Goal: Transaction & Acquisition: Purchase product/service

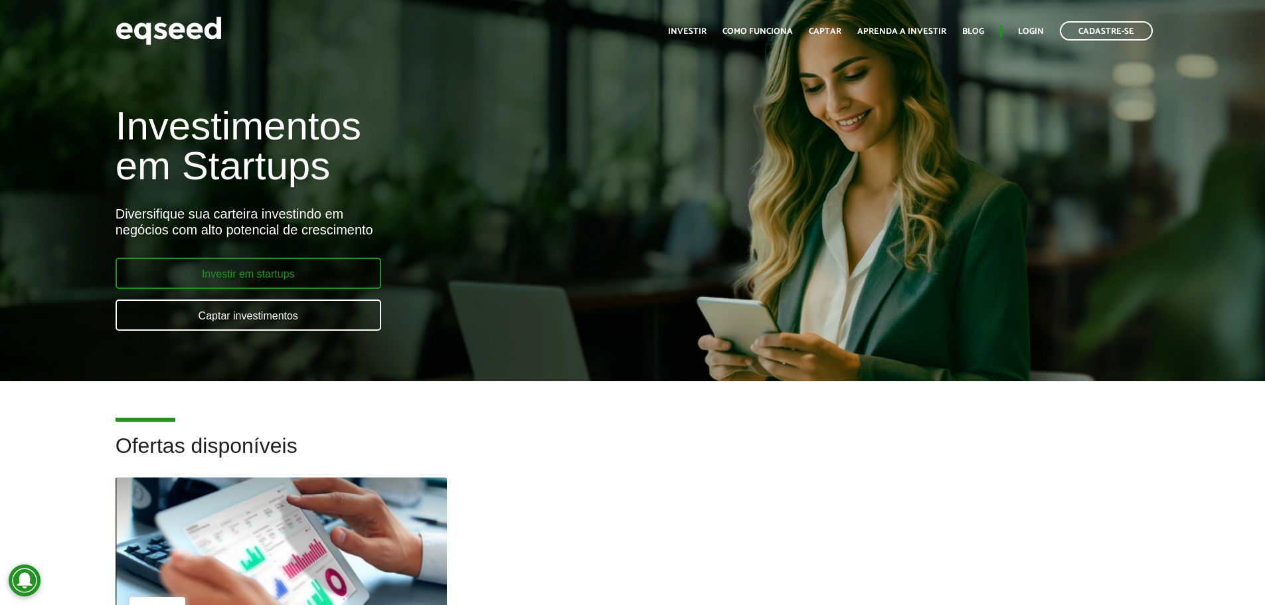
click at [266, 276] on link "Investir em startups" at bounding box center [249, 273] width 266 height 31
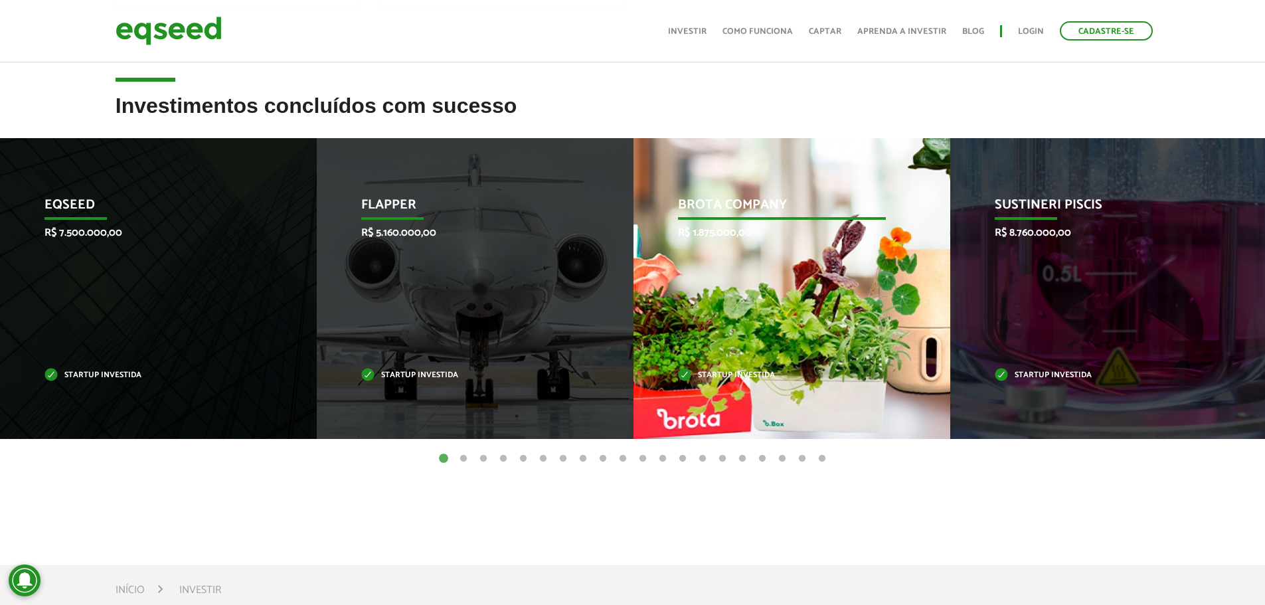
scroll to position [465, 0]
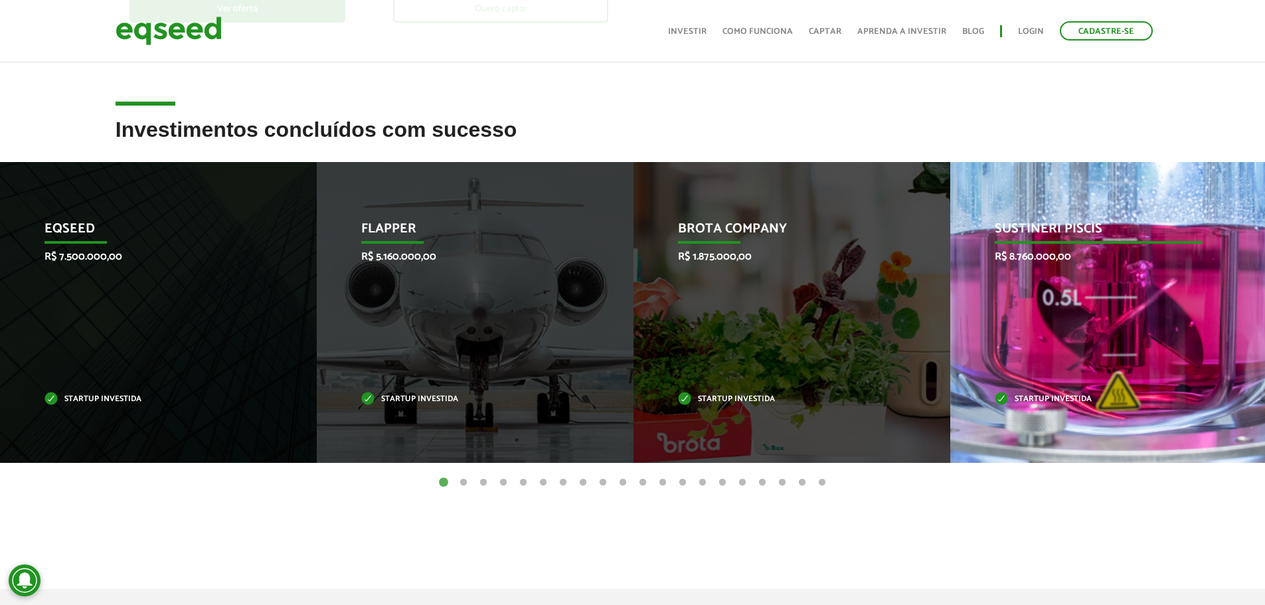
click at [1125, 325] on div "Sustineri Piscis R$ 8.760.000,00 Startup investida" at bounding box center [1098, 312] width 297 height 301
click at [1082, 229] on p "Sustineri Piscis" at bounding box center [1098, 232] width 208 height 23
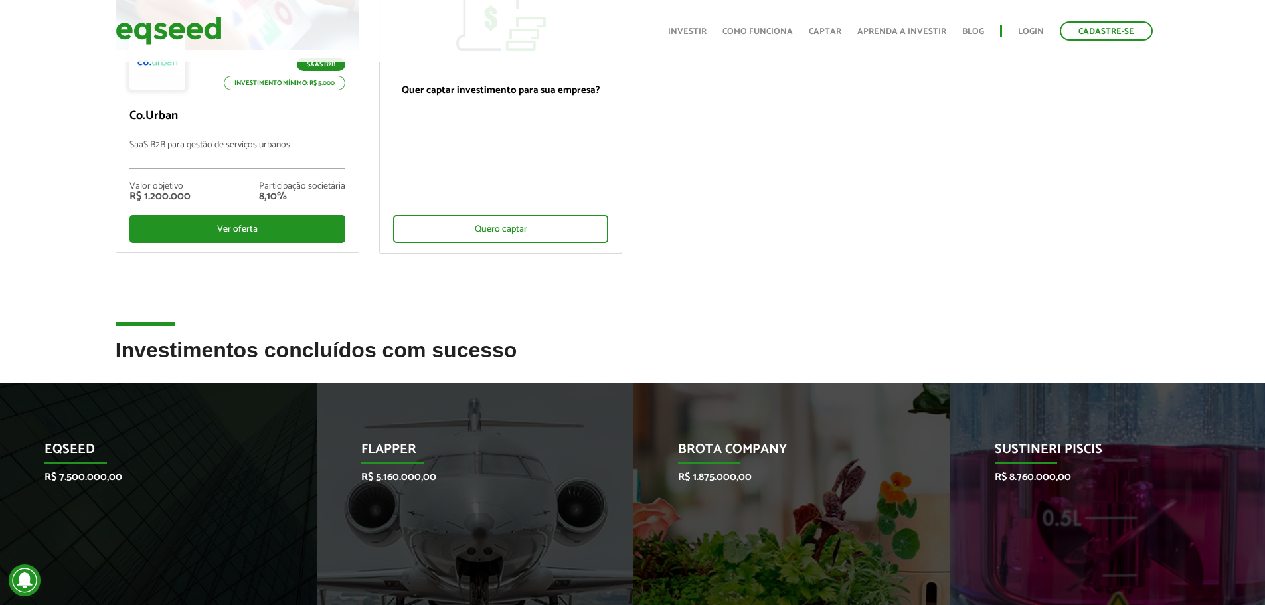
scroll to position [0, 0]
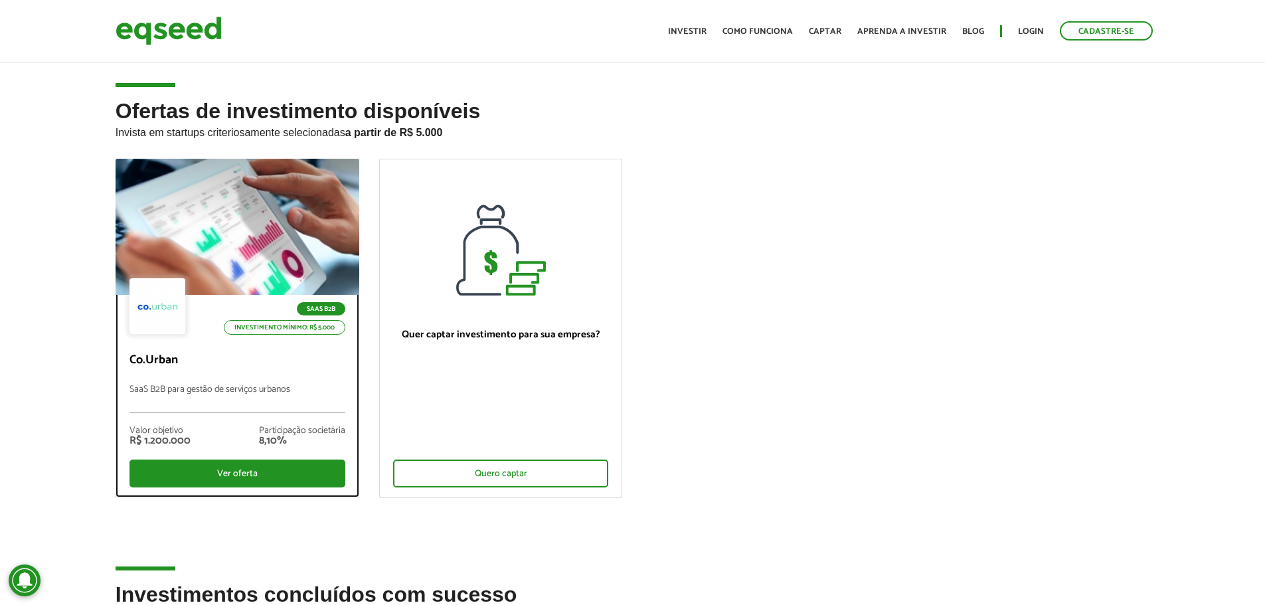
click at [236, 270] on div at bounding box center [237, 226] width 292 height 163
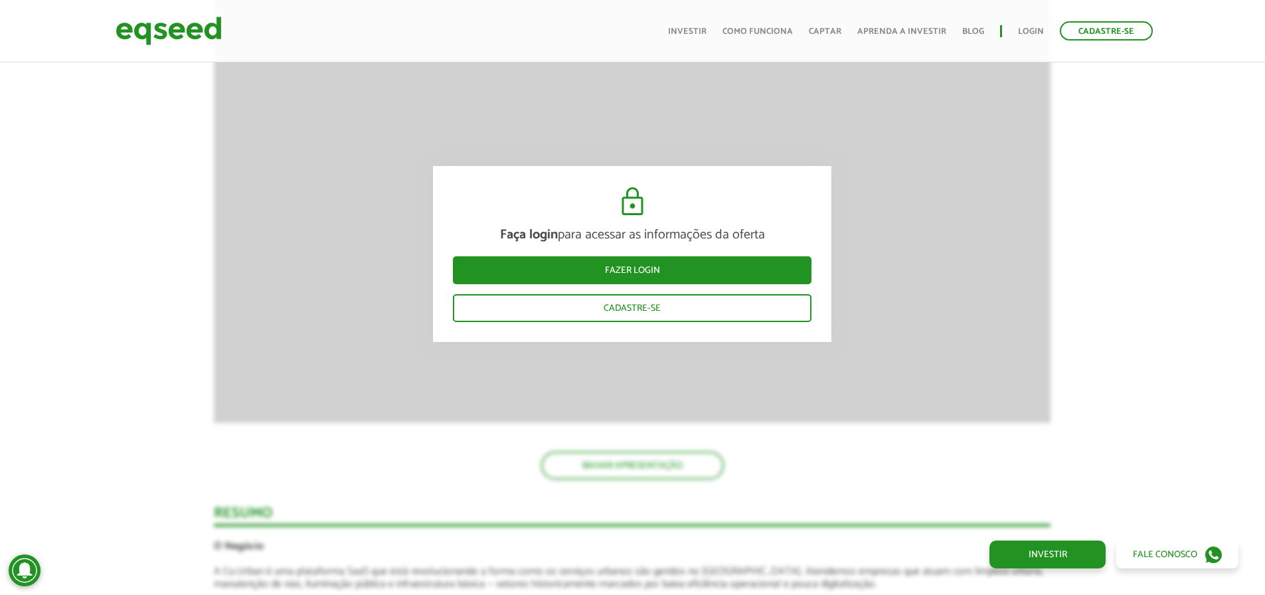
scroll to position [1527, 0]
